Goal: Task Accomplishment & Management: Manage account settings

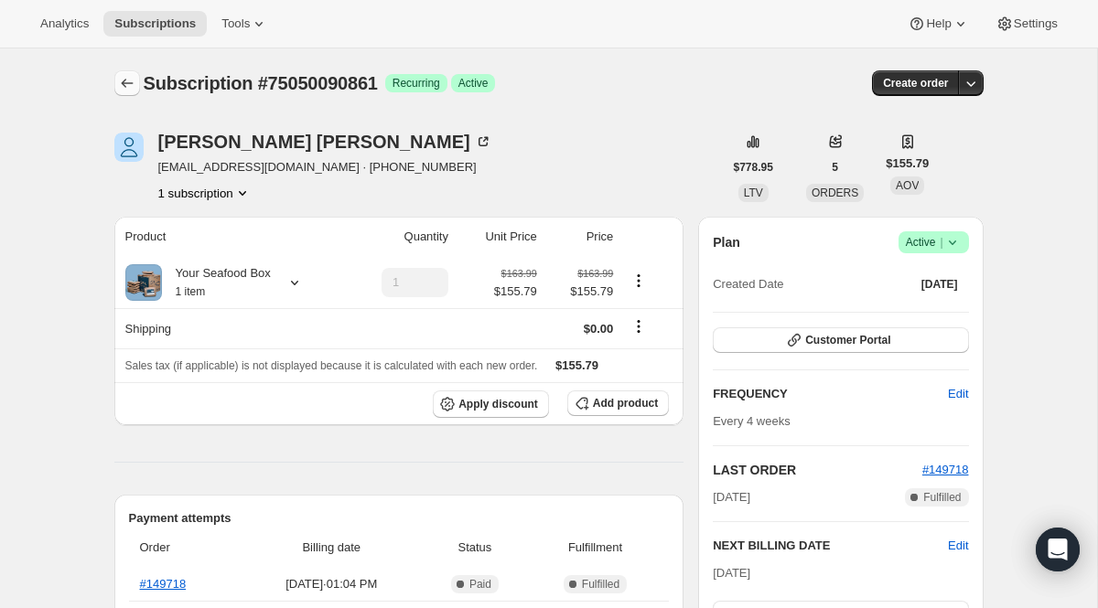
click at [133, 81] on icon "Subscriptions" at bounding box center [127, 83] width 18 height 18
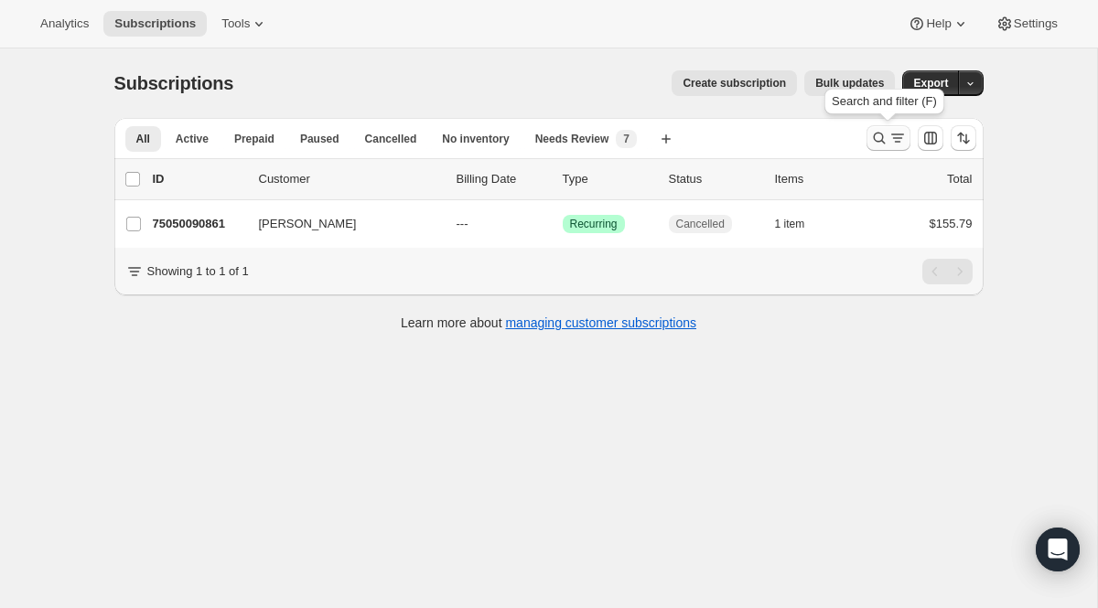
click at [888, 138] on icon "Search and filter results" at bounding box center [897, 138] width 18 height 18
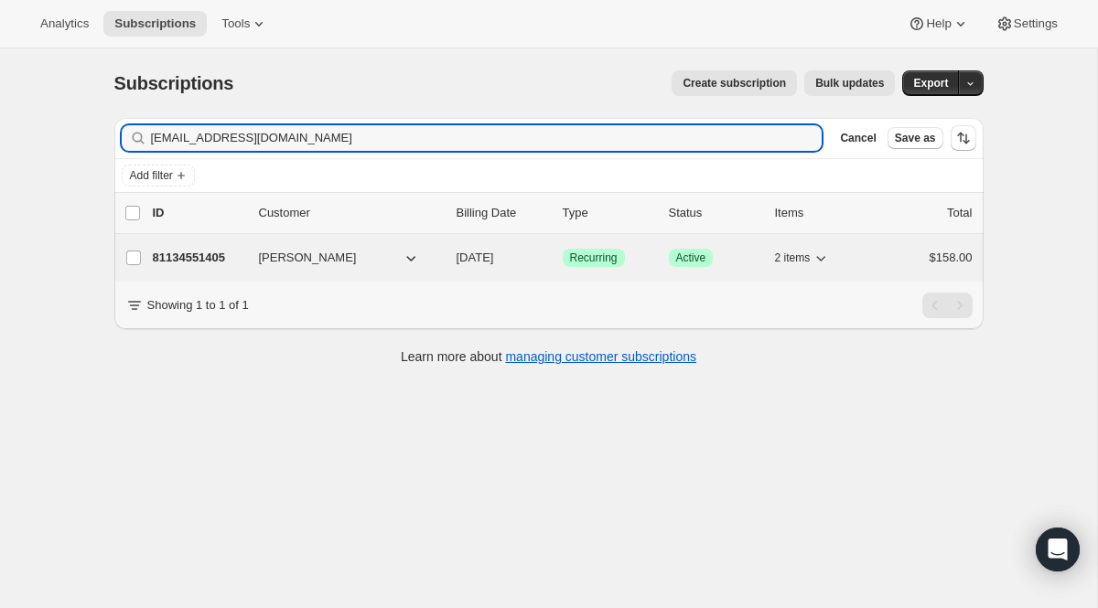
type input "[EMAIL_ADDRESS][DOMAIN_NAME]"
click at [600, 258] on span "Recurring" at bounding box center [594, 258] width 48 height 15
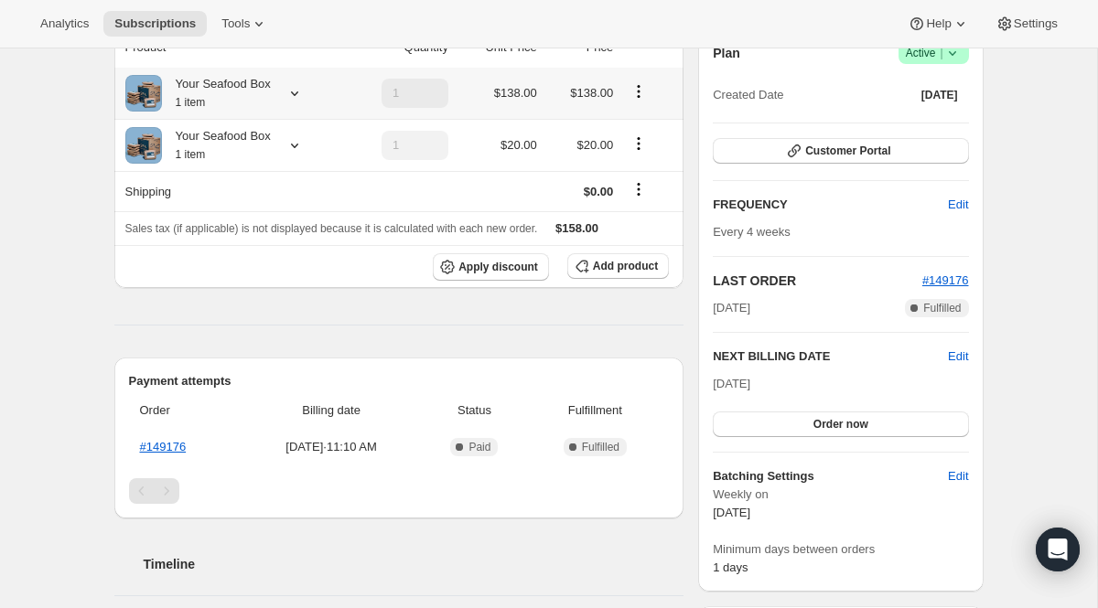
scroll to position [242, 0]
